Goal: Information Seeking & Learning: Learn about a topic

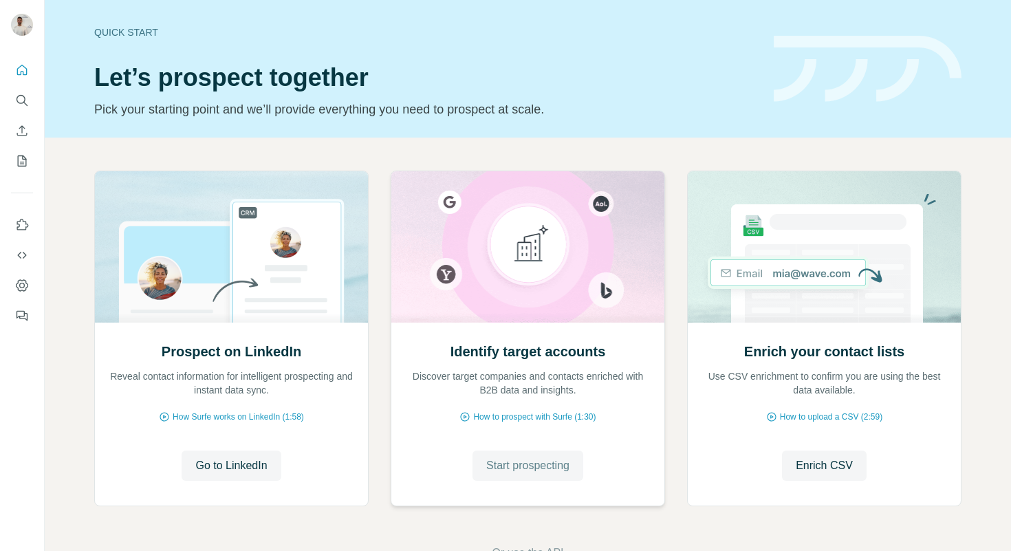
click at [505, 453] on button "Start prospecting" at bounding box center [527, 465] width 111 height 30
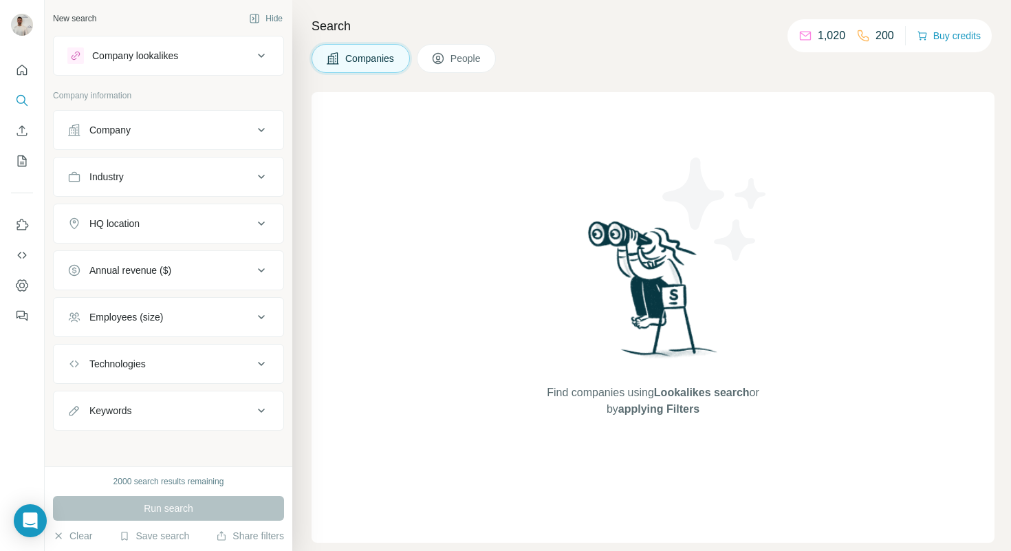
click at [143, 136] on div "Company" at bounding box center [160, 130] width 186 height 14
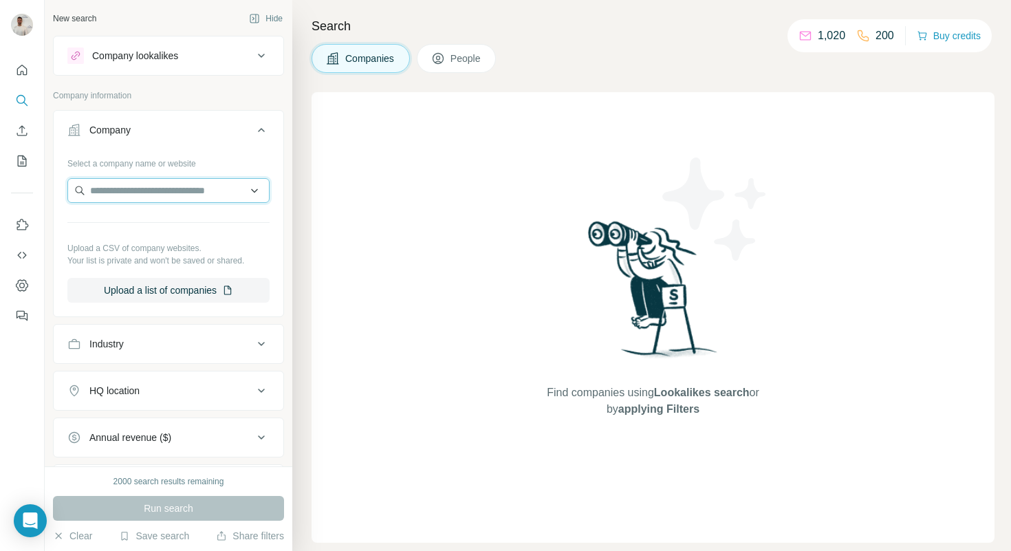
click at [146, 201] on input "text" at bounding box center [168, 190] width 202 height 25
paste input "********"
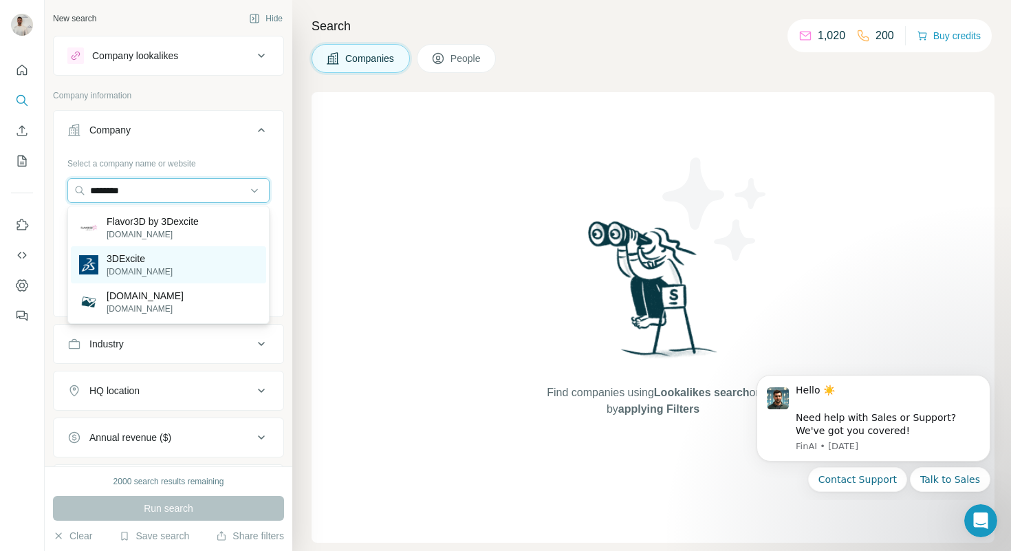
type input "********"
click at [210, 264] on div "3DExcite [DOMAIN_NAME]" at bounding box center [168, 264] width 195 height 37
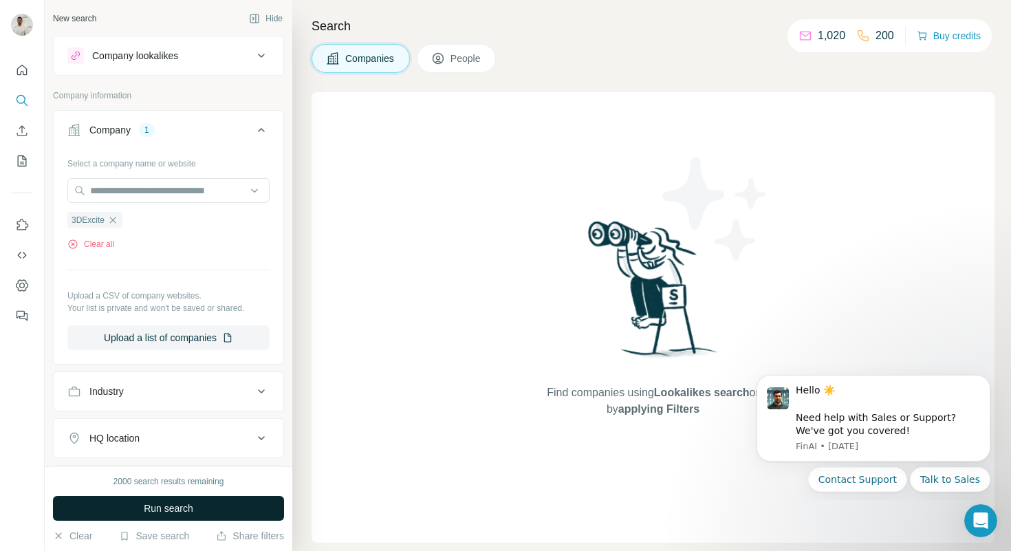
click at [211, 515] on button "Run search" at bounding box center [168, 508] width 231 height 25
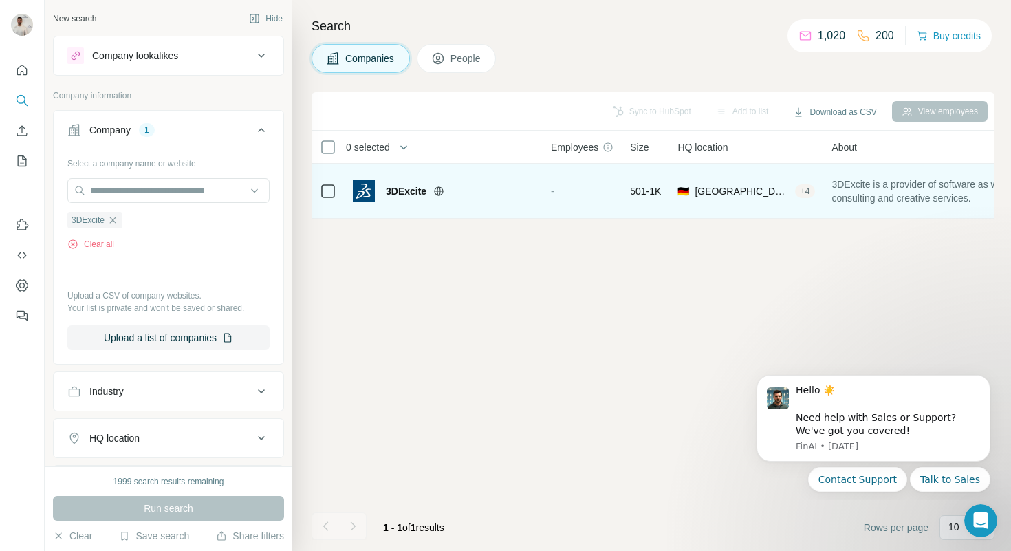
click at [562, 182] on div "-" at bounding box center [582, 191] width 63 height 38
click at [408, 193] on span "3DExcite" at bounding box center [406, 191] width 41 height 14
click at [354, 193] on img at bounding box center [364, 191] width 22 height 22
click at [906, 193] on span "3DExcite is a provider of software as well as consulting and creative services." at bounding box center [933, 191] width 204 height 28
click at [736, 202] on div "🇩🇪 [GEOGRAPHIC_DATA], [GEOGRAPHIC_DATA]|[GEOGRAPHIC_DATA]|[GEOGRAPHIC_DATA], La…" at bounding box center [746, 191] width 138 height 38
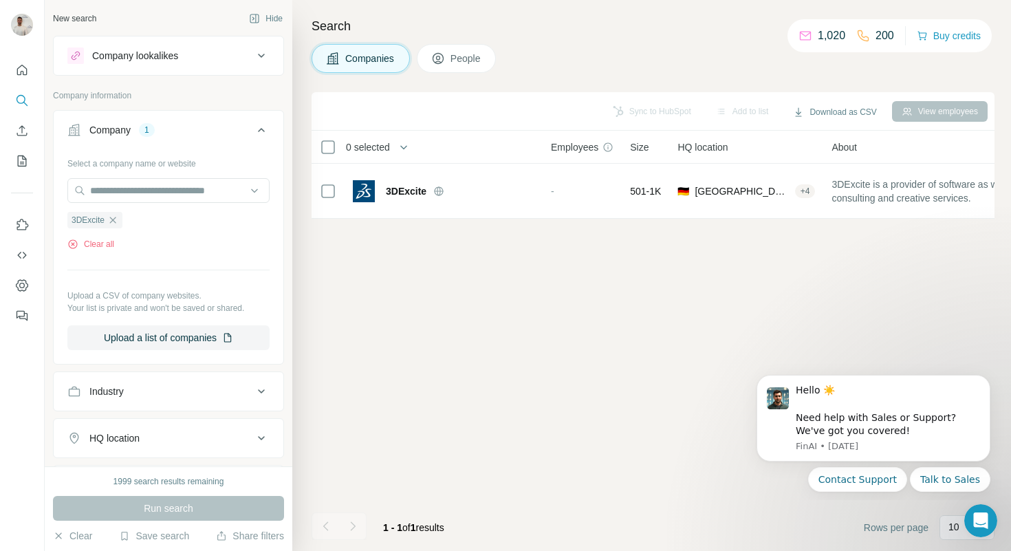
click at [681, 223] on div "Sync to HubSpot Add to list Download as CSV View employees 0 selected Companies…" at bounding box center [652, 321] width 683 height 459
